Goal: Task Accomplishment & Management: Manage account settings

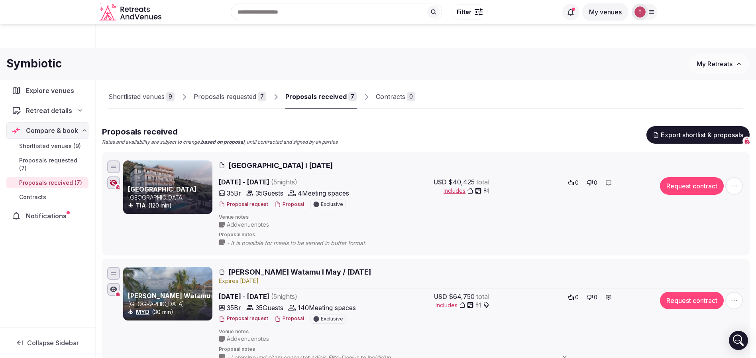
scroll to position [591, 0]
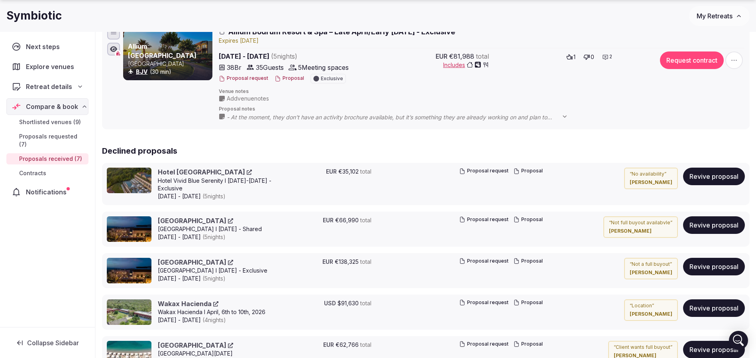
scroll to position [990, 0]
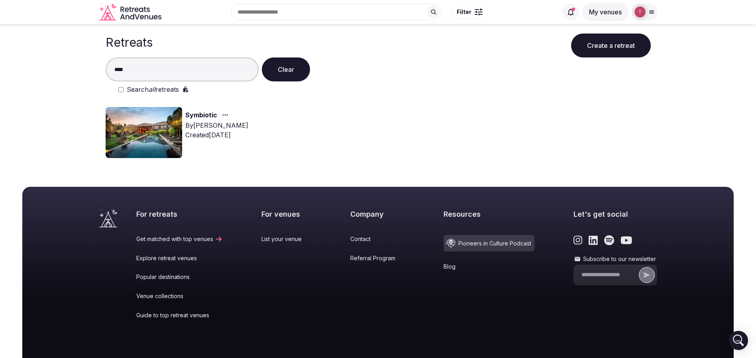
type input "****"
click at [149, 122] on img at bounding box center [144, 132] width 77 height 51
click at [147, 122] on img at bounding box center [144, 132] width 77 height 51
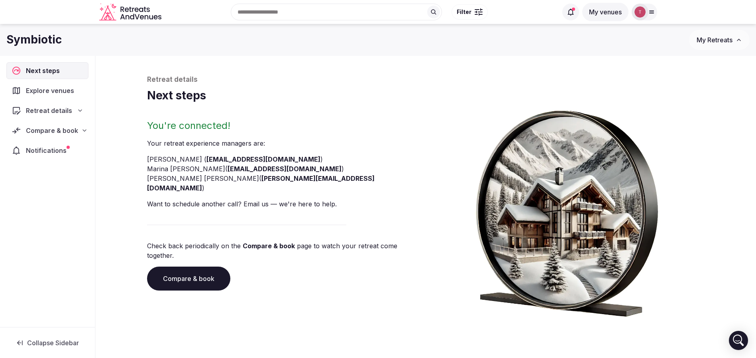
click at [210, 266] on link "Compare & book" at bounding box center [188, 278] width 83 height 24
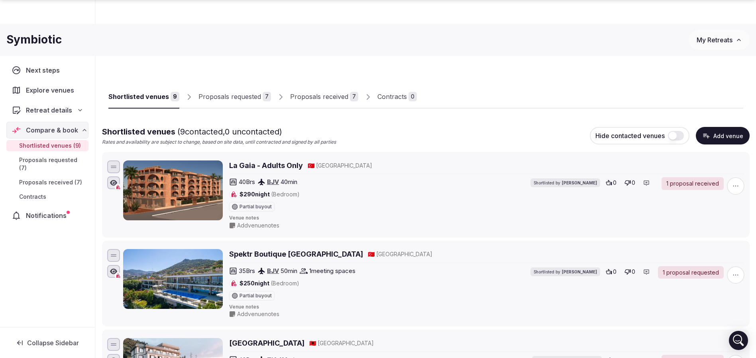
scroll to position [60, 0]
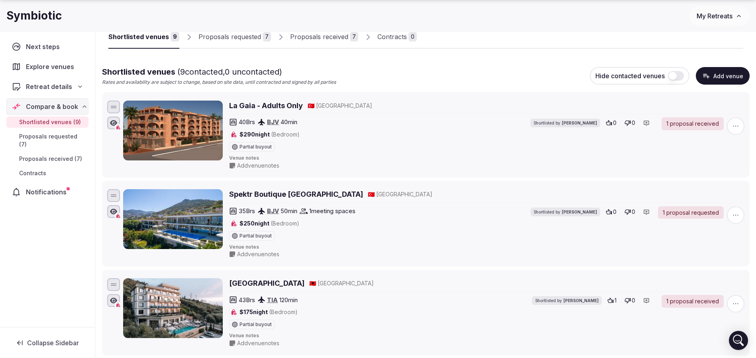
click at [209, 34] on div "Proposals requested" at bounding box center [230, 37] width 63 height 10
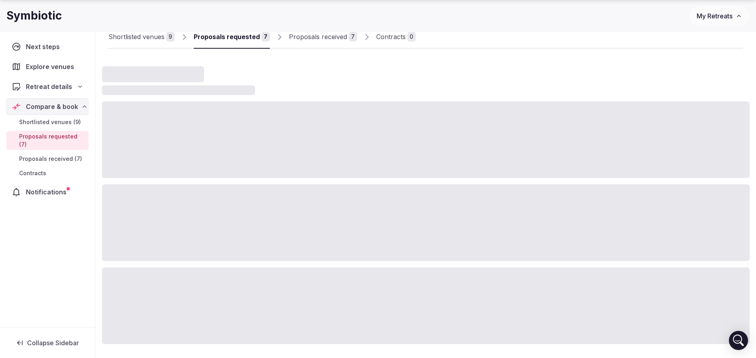
click at [227, 36] on div "Proposals requested" at bounding box center [227, 37] width 66 height 10
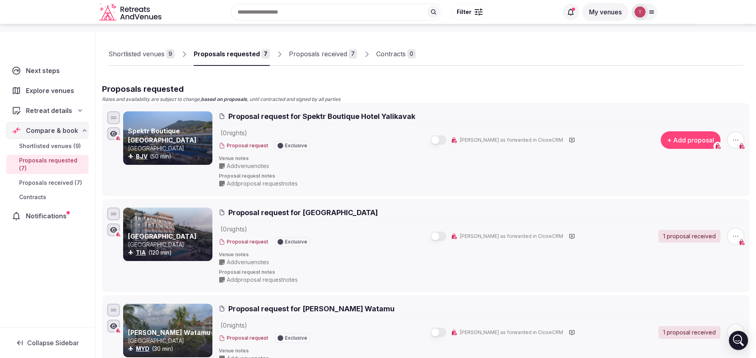
scroll to position [60, 0]
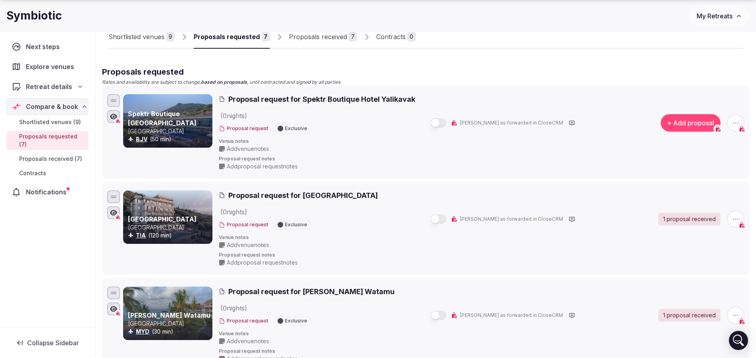
click at [738, 124] on icon "button" at bounding box center [736, 123] width 8 height 8
click at [708, 73] on button "Withdraw proposal request" at bounding box center [706, 74] width 91 height 13
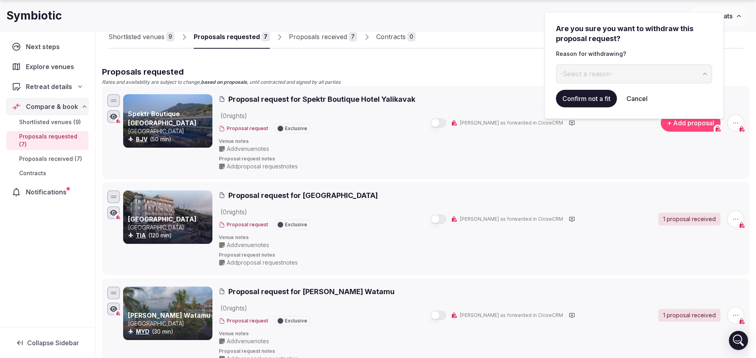
click at [646, 69] on button "-Select a reason-" at bounding box center [634, 73] width 156 height 19
click at [591, 92] on button "Confirm not a fit" at bounding box center [586, 99] width 61 height 18
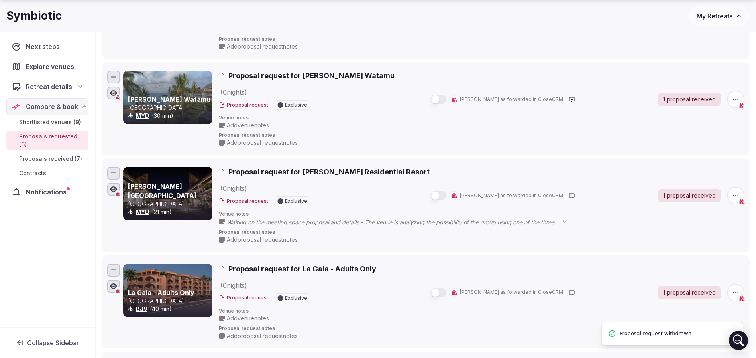
scroll to position [239, 0]
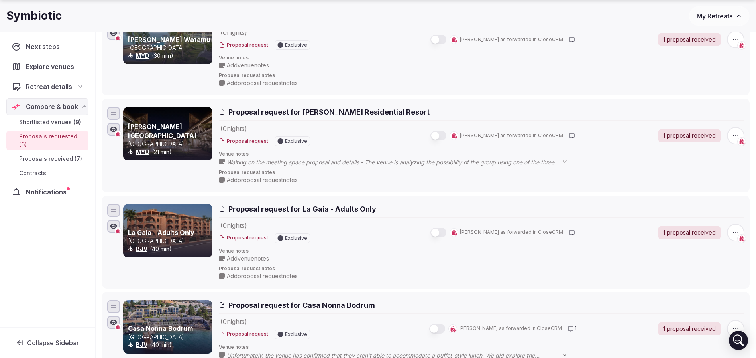
click at [741, 135] on span "button" at bounding box center [736, 136] width 18 height 18
click at [708, 93] on div "Add proposal Withdraw proposal request Remove proposal request" at bounding box center [706, 90] width 94 height 51
click at [701, 88] on button "Withdraw proposal request" at bounding box center [706, 87] width 91 height 13
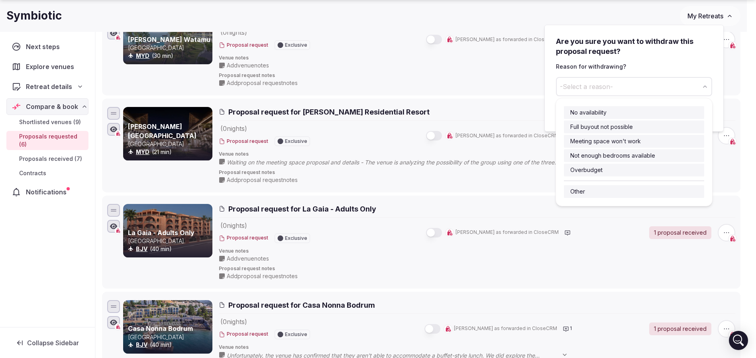
click at [585, 83] on span "-Select a reason-" at bounding box center [586, 86] width 53 height 9
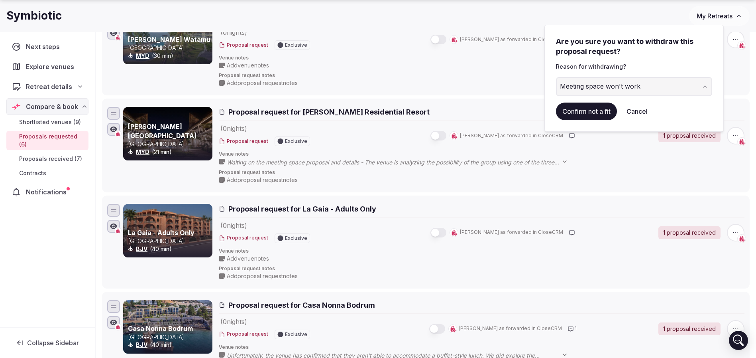
click at [591, 108] on button "Confirm not a fit" at bounding box center [586, 111] width 61 height 18
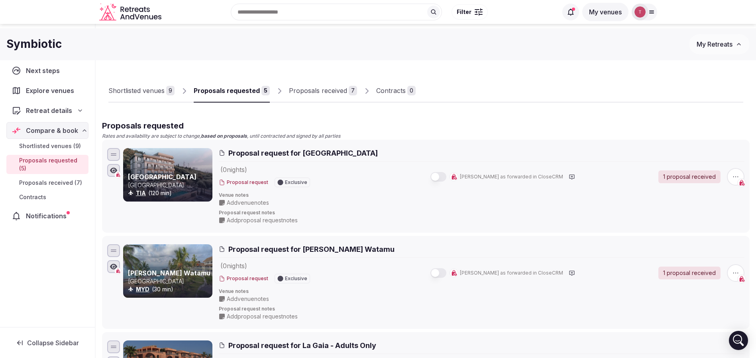
scroll to position [0, 0]
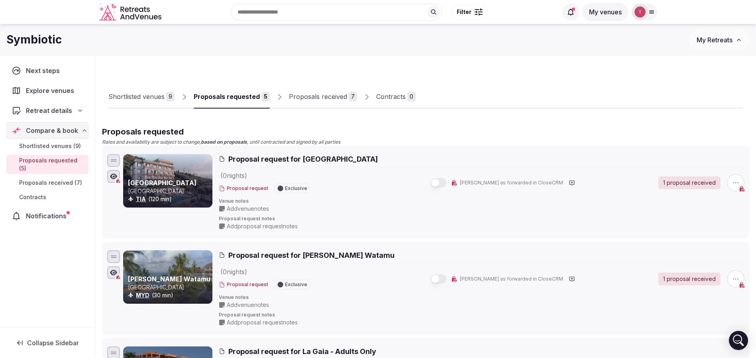
click at [262, 162] on span "Proposal request for Mazarine Hotel" at bounding box center [302, 159] width 149 height 10
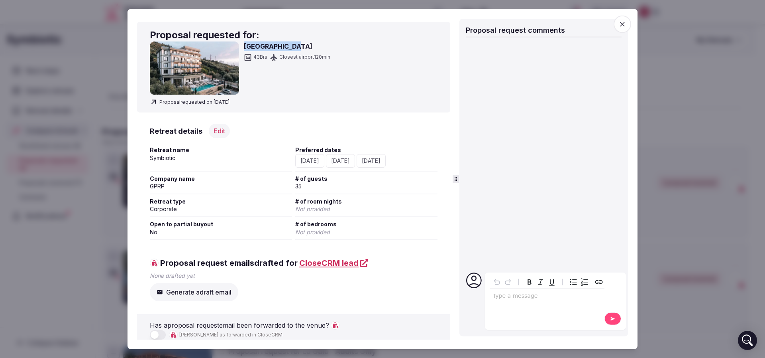
drag, startPoint x: 243, startPoint y: 48, endPoint x: 305, endPoint y: 48, distance: 62.2
click at [305, 48] on div "Mazarine Hotel 43 Brs Closest airport 120 min" at bounding box center [294, 67] width 288 height 53
copy h3 "Mazarine Hotel"
click at [73, 106] on div at bounding box center [382, 179] width 765 height 358
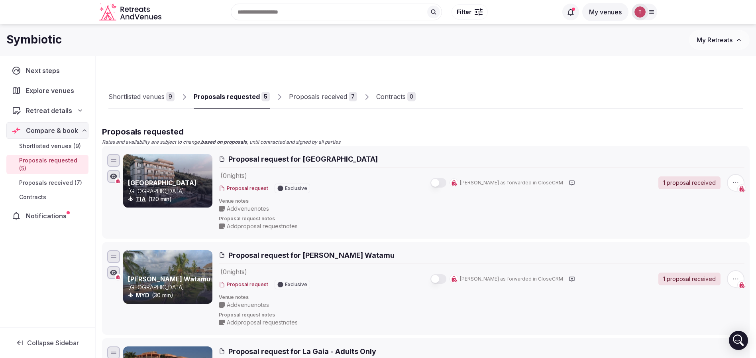
click at [345, 94] on div "Proposals received 7" at bounding box center [323, 97] width 68 height 10
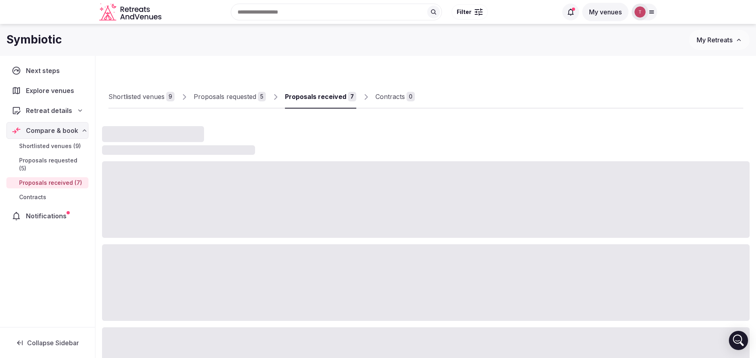
click at [339, 97] on div "Proposals received" at bounding box center [315, 97] width 61 height 10
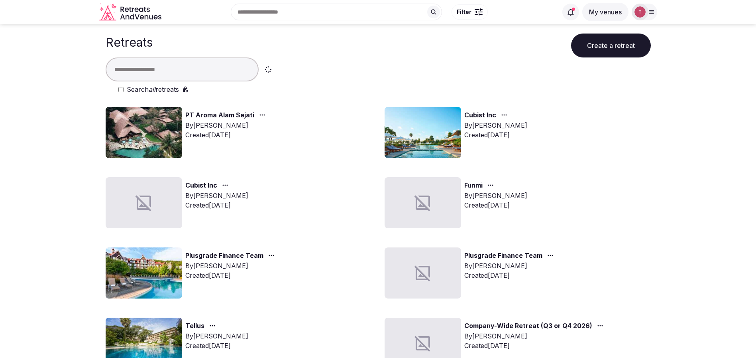
click at [195, 65] on input "text" at bounding box center [182, 69] width 153 height 24
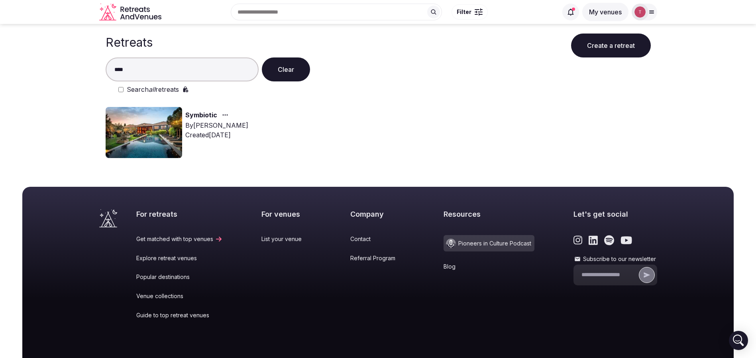
type input "****"
click at [153, 140] on img at bounding box center [144, 132] width 77 height 51
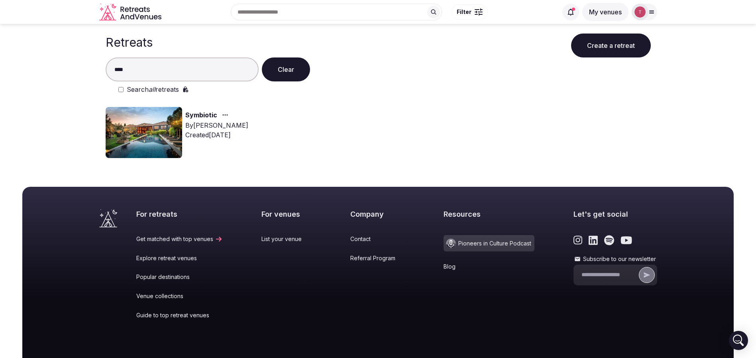
click at [144, 125] on img at bounding box center [144, 132] width 77 height 51
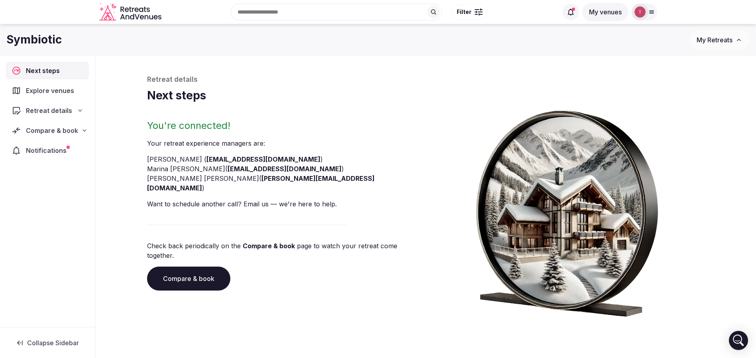
click at [178, 266] on link "Compare & book" at bounding box center [188, 278] width 83 height 24
click at [191, 266] on link "Compare & book" at bounding box center [188, 278] width 83 height 24
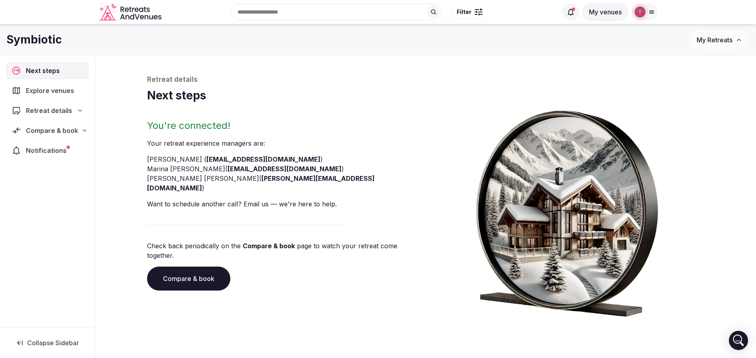
click at [191, 266] on link "Compare & book" at bounding box center [188, 278] width 83 height 24
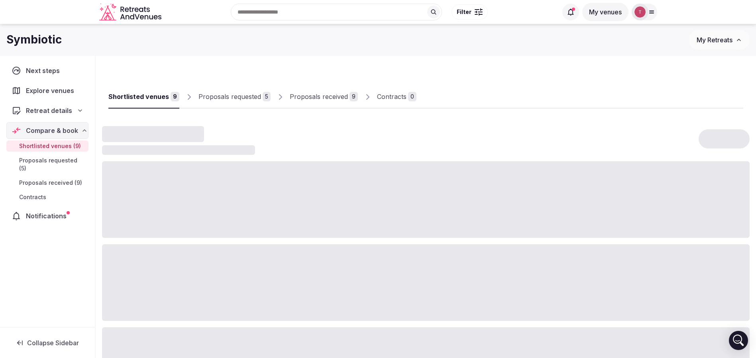
click at [346, 98] on div "Proposals received 9" at bounding box center [324, 97] width 68 height 10
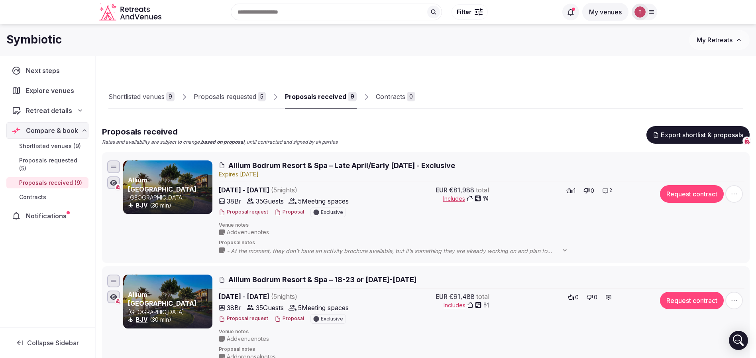
click at [648, 12] on div at bounding box center [640, 12] width 17 height 17
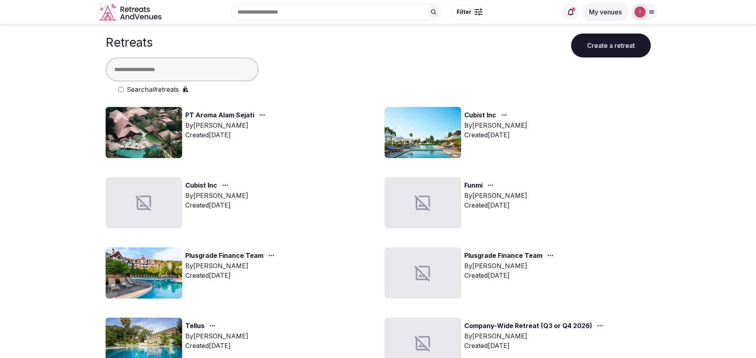
click at [652, 12] on icon at bounding box center [651, 12] width 4 height 3
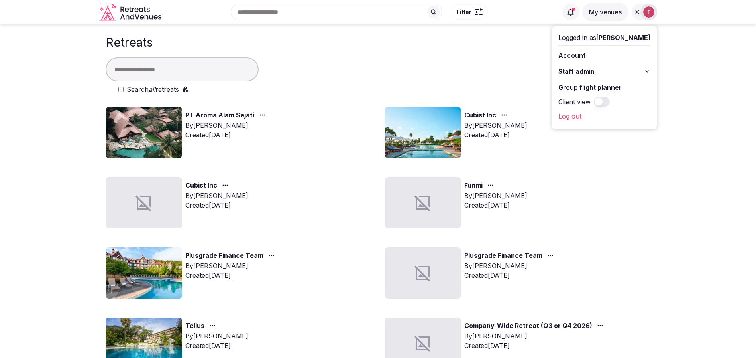
click at [600, 86] on link "Group flight planner" at bounding box center [605, 87] width 92 height 13
click at [589, 88] on link "Group flight planner" at bounding box center [605, 87] width 92 height 13
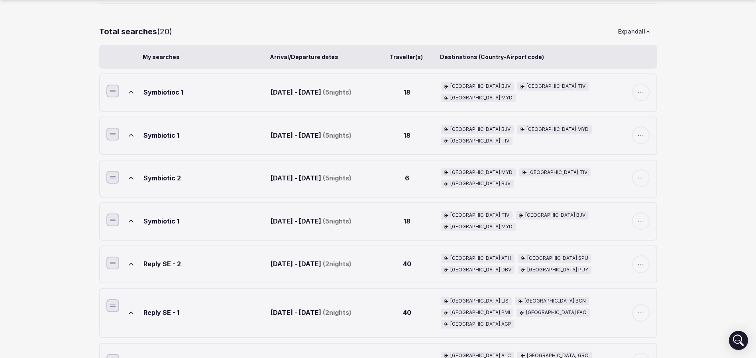
scroll to position [120, 0]
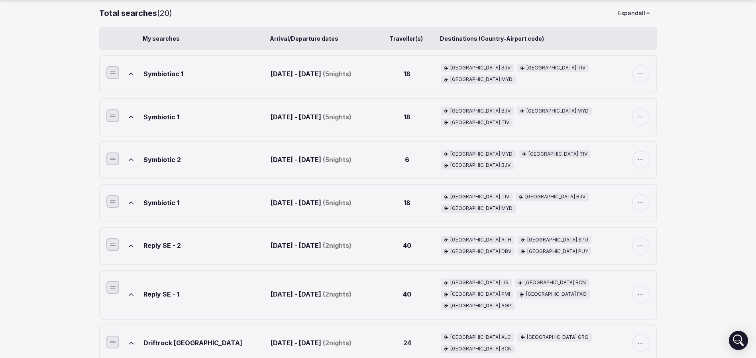
click at [125, 73] on button at bounding box center [131, 74] width 18 height 18
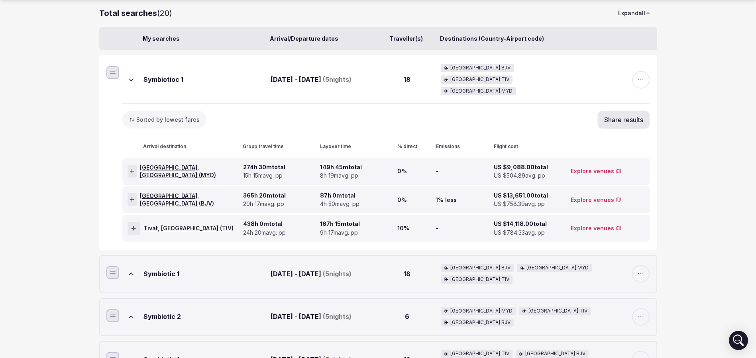
click at [624, 110] on button "Share results" at bounding box center [624, 119] width 53 height 18
click at [644, 57] on div "Copy link" at bounding box center [637, 71] width 22 height 28
click at [635, 67] on icon at bounding box center [637, 65] width 9 height 9
click at [628, 110] on button "Share results" at bounding box center [624, 119] width 53 height 18
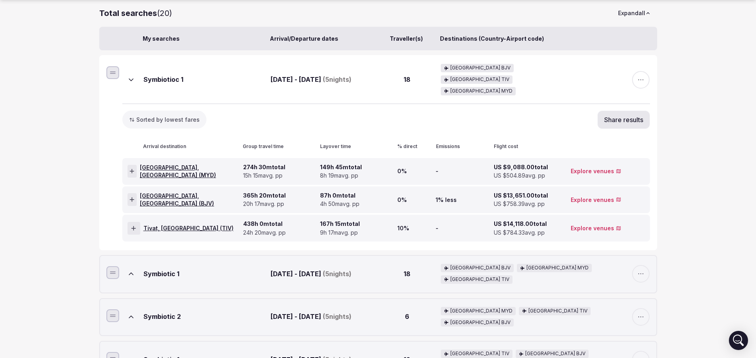
click at [642, 110] on button "Share results" at bounding box center [624, 119] width 53 height 18
click at [636, 65] on icon at bounding box center [637, 65] width 9 height 9
click at [127, 76] on icon at bounding box center [131, 80] width 8 height 8
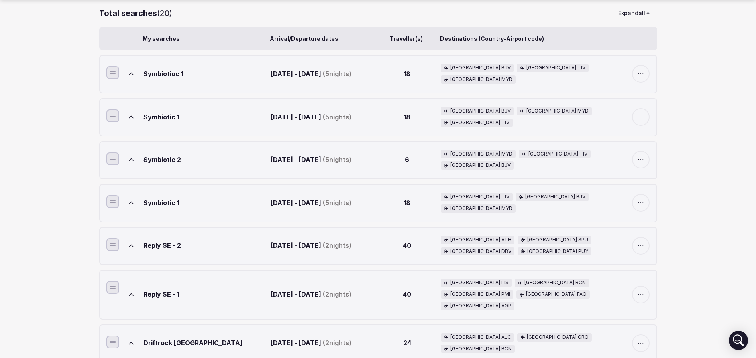
click at [131, 160] on icon at bounding box center [131, 159] width 8 height 8
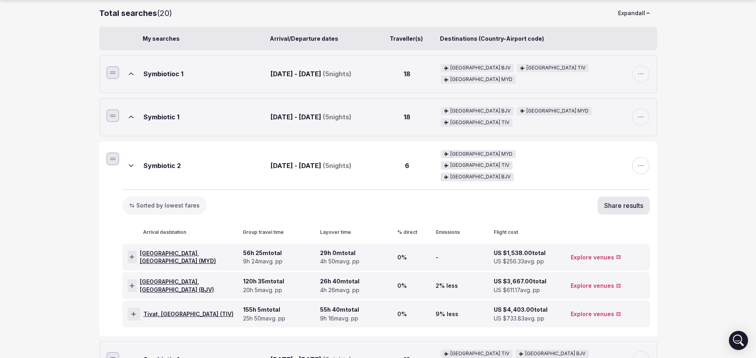
click at [637, 196] on button "Share results" at bounding box center [624, 205] width 53 height 18
click at [637, 151] on icon at bounding box center [637, 151] width 9 height 9
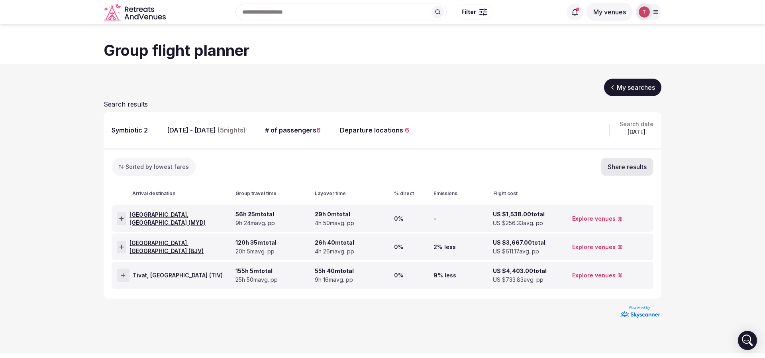
click at [648, 89] on link "My searches" at bounding box center [632, 88] width 57 height 18
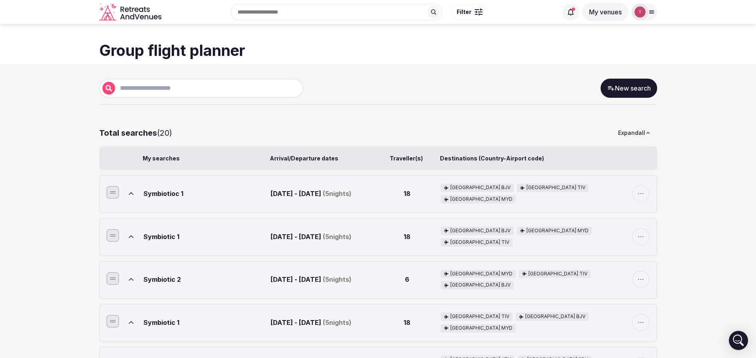
click at [133, 191] on icon at bounding box center [131, 193] width 8 height 8
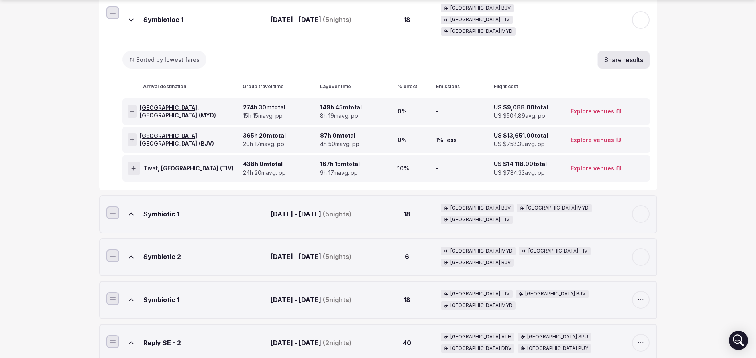
scroll to position [239, 0]
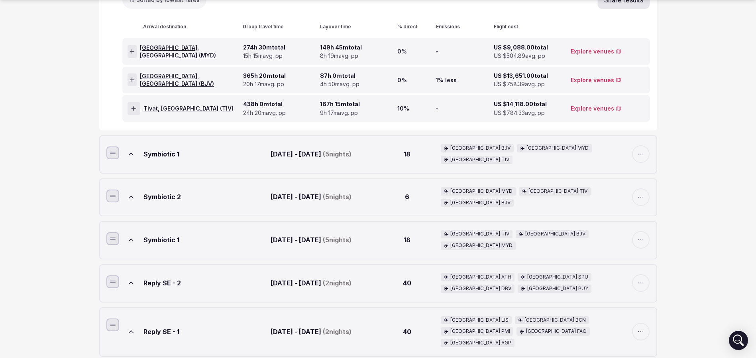
click at [130, 193] on icon at bounding box center [131, 197] width 8 height 8
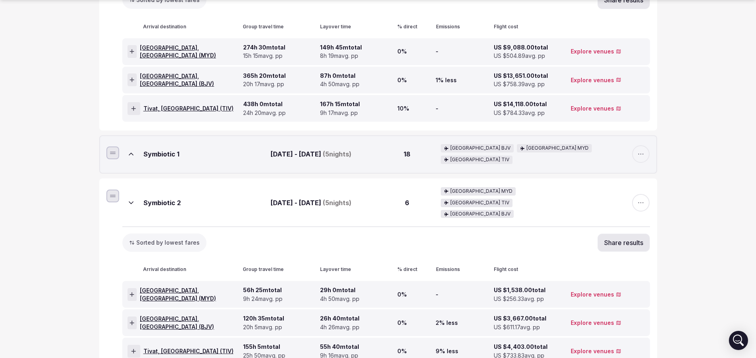
scroll to position [299, 0]
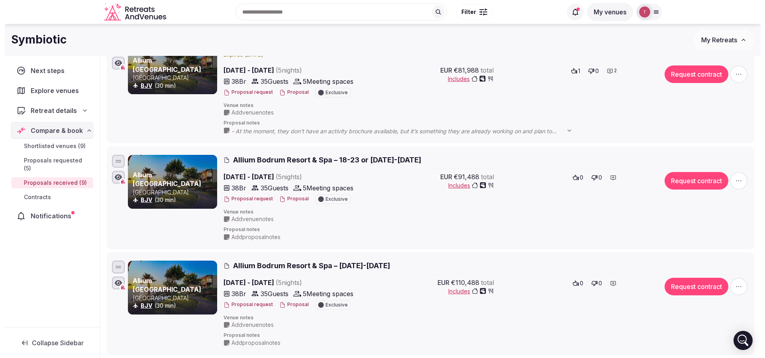
scroll to position [60, 0]
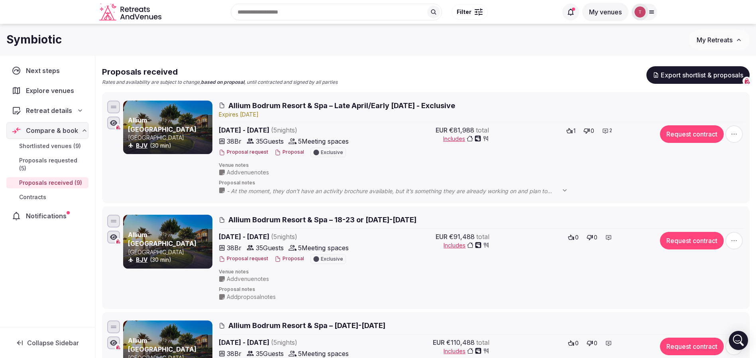
click at [290, 151] on button "Proposal" at bounding box center [290, 152] width 30 height 7
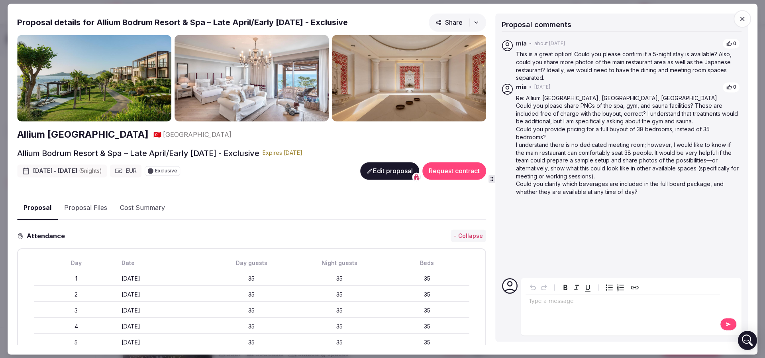
click at [371, 171] on button "Edit proposal" at bounding box center [389, 171] width 59 height 18
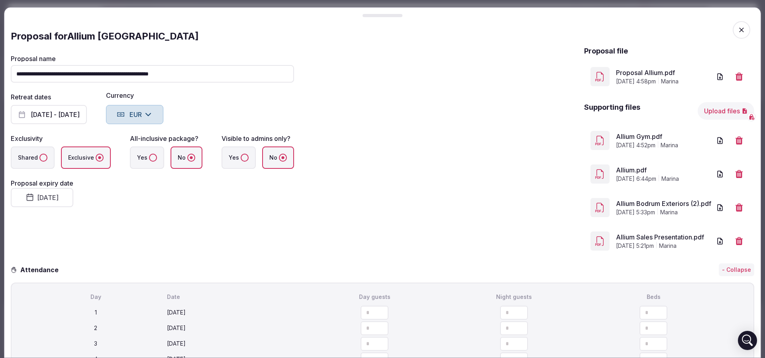
click at [56, 200] on button "September 10th, 2025" at bounding box center [42, 197] width 63 height 19
click at [90, 290] on button "19" at bounding box center [94, 289] width 11 height 12
click at [214, 244] on div "**********" at bounding box center [152, 151] width 283 height 211
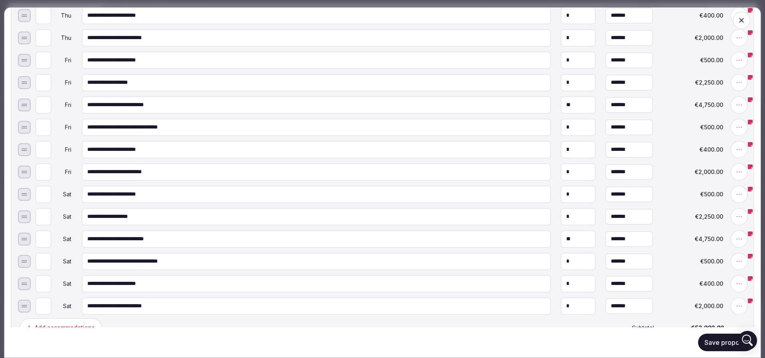
scroll to position [957, 0]
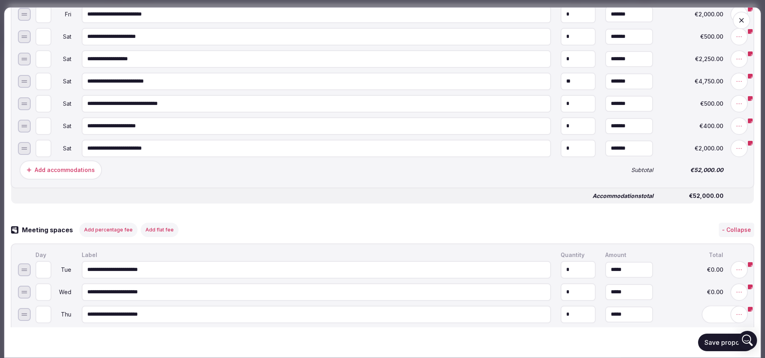
click at [733, 350] on button "Save proposal" at bounding box center [726, 342] width 56 height 18
click at [732, 344] on button "Save proposal" at bounding box center [726, 342] width 56 height 18
